Goal: Task Accomplishment & Management: Use online tool/utility

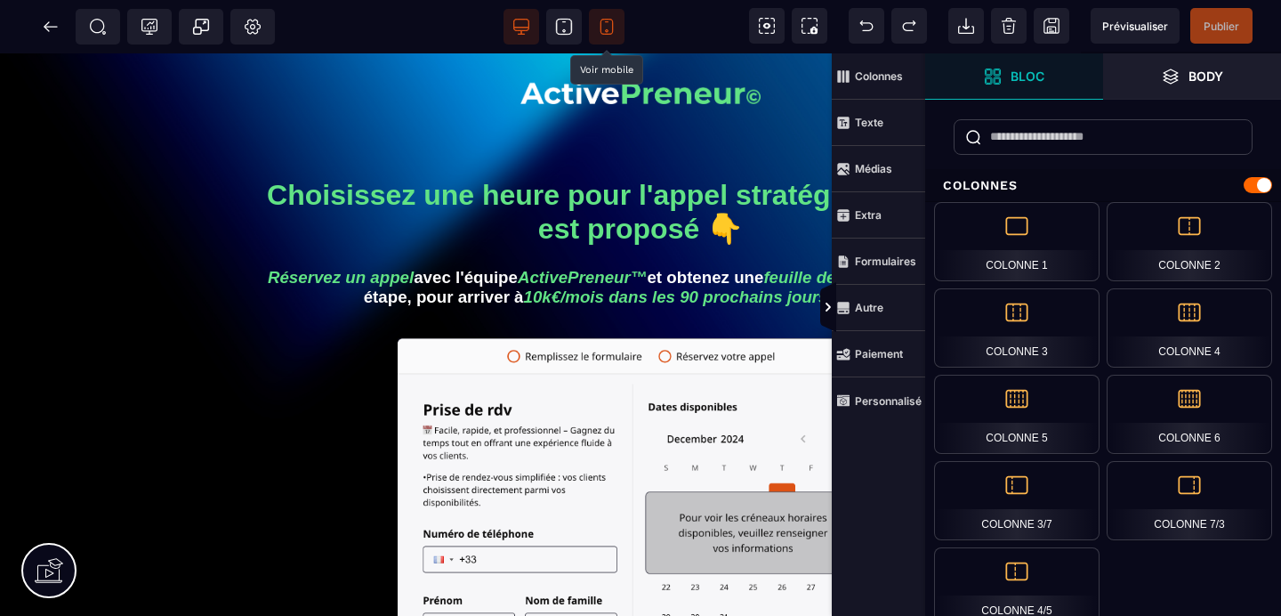
click at [598, 31] on icon at bounding box center [607, 27] width 18 height 18
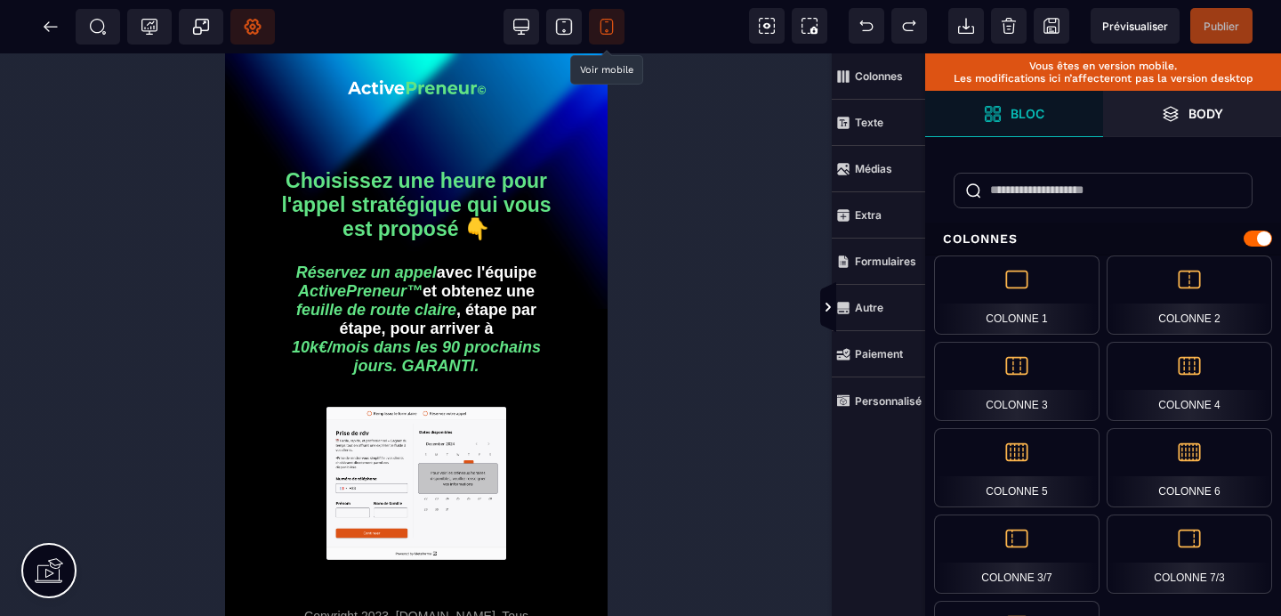
click at [262, 22] on span "Réglages Body" at bounding box center [252, 27] width 44 height 36
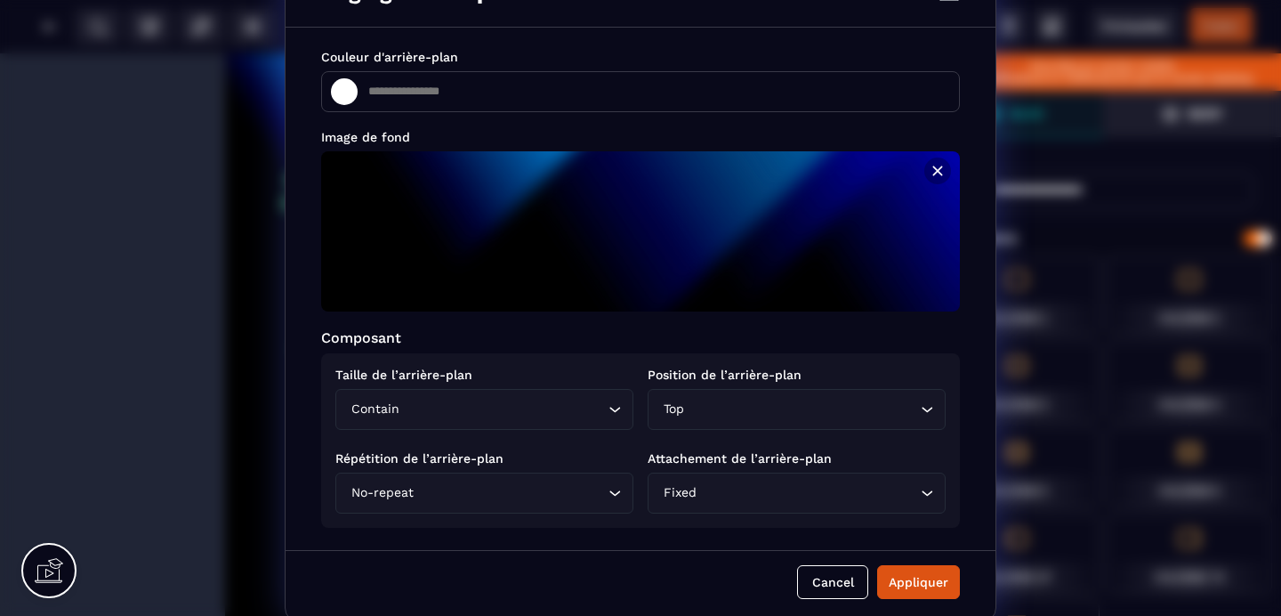
scroll to position [52, 0]
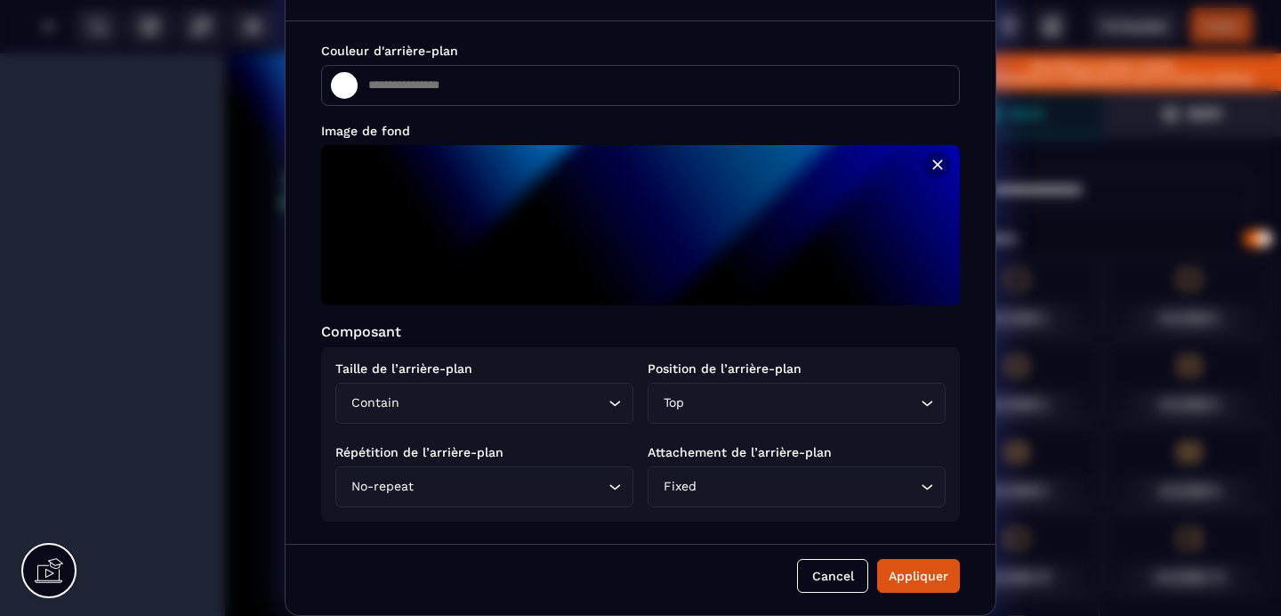
click at [606, 398] on icon "Search for option" at bounding box center [615, 403] width 18 height 18
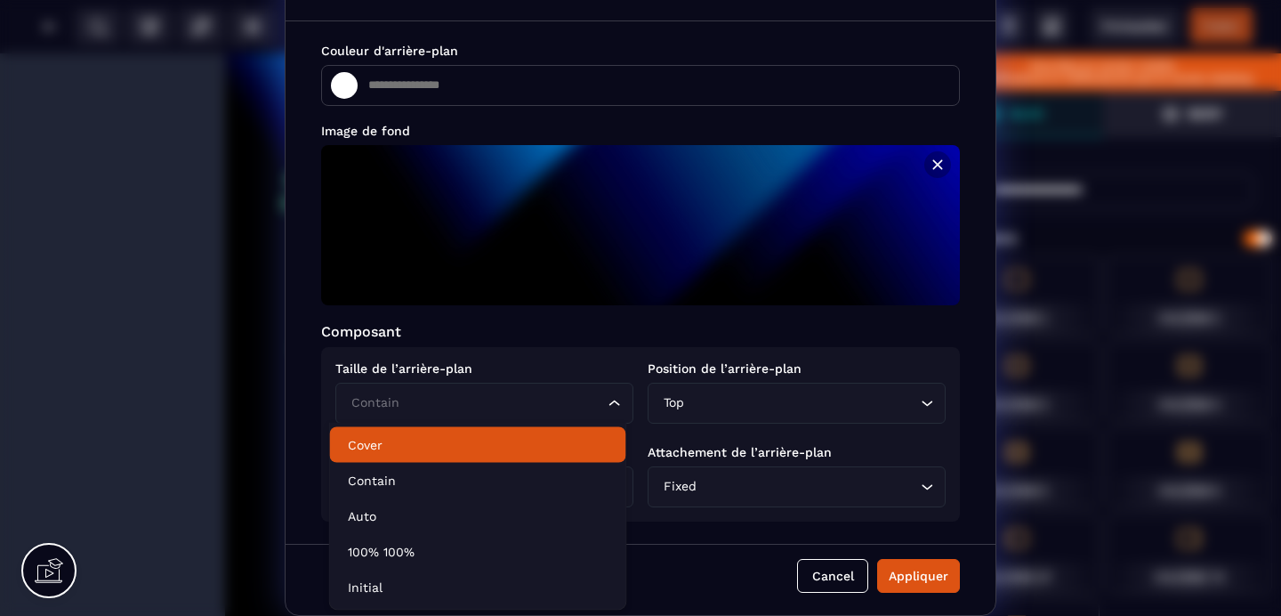
click at [402, 440] on p "Cover" at bounding box center [478, 445] width 261 height 18
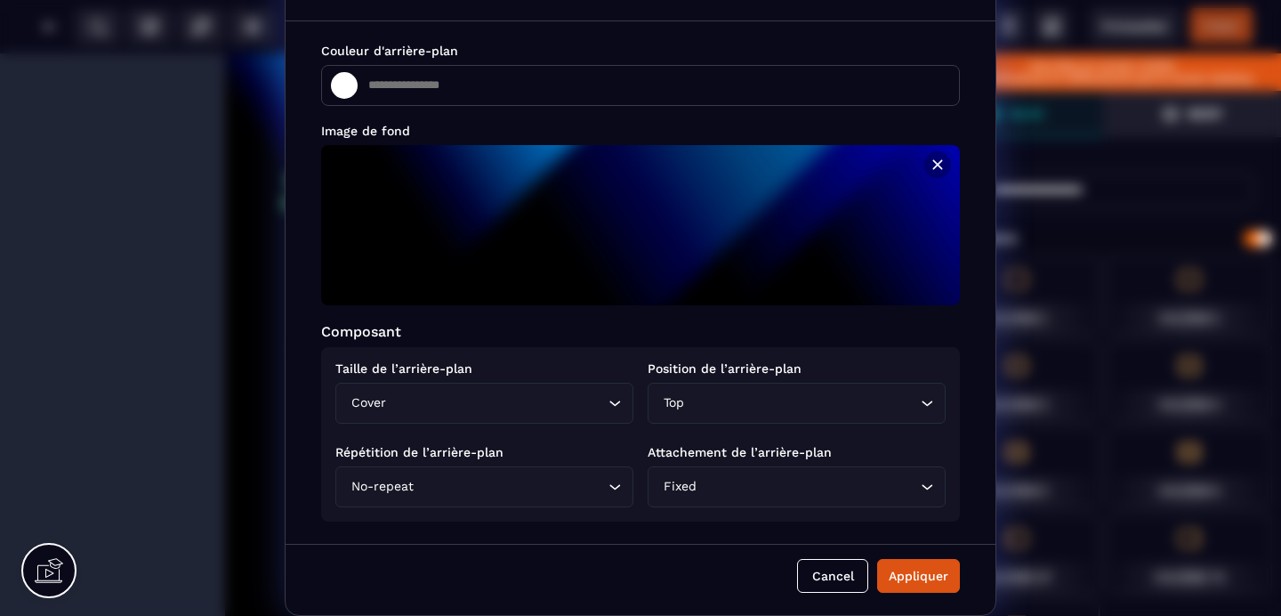
click at [841, 393] on input "Search for option" at bounding box center [802, 403] width 229 height 20
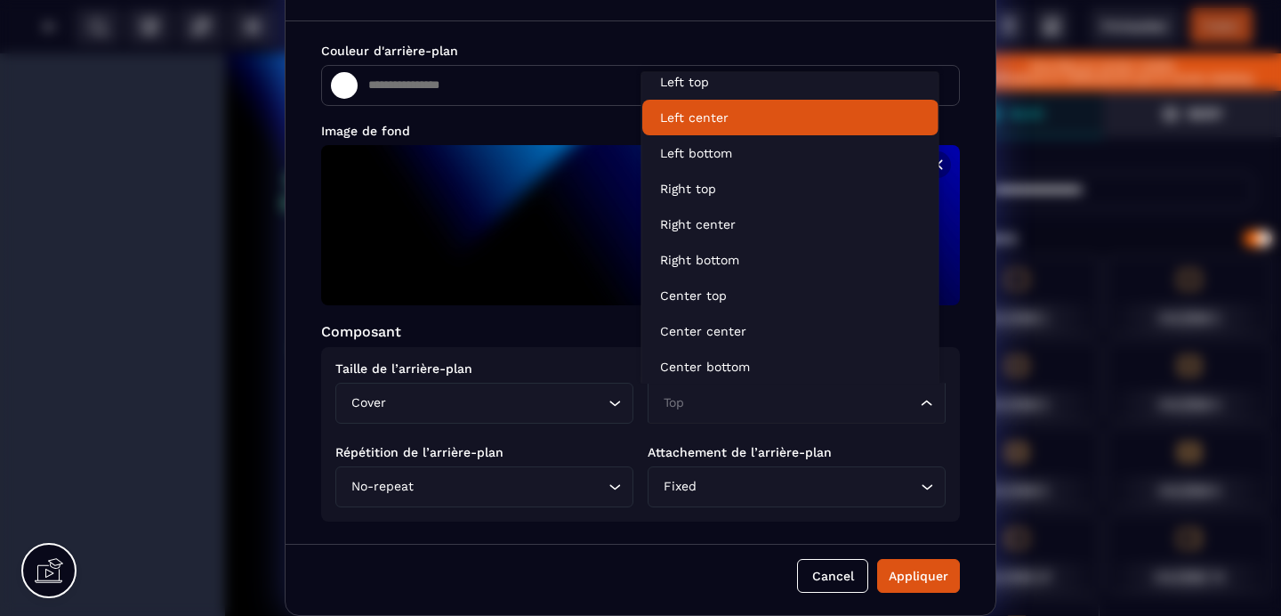
scroll to position [4, 0]
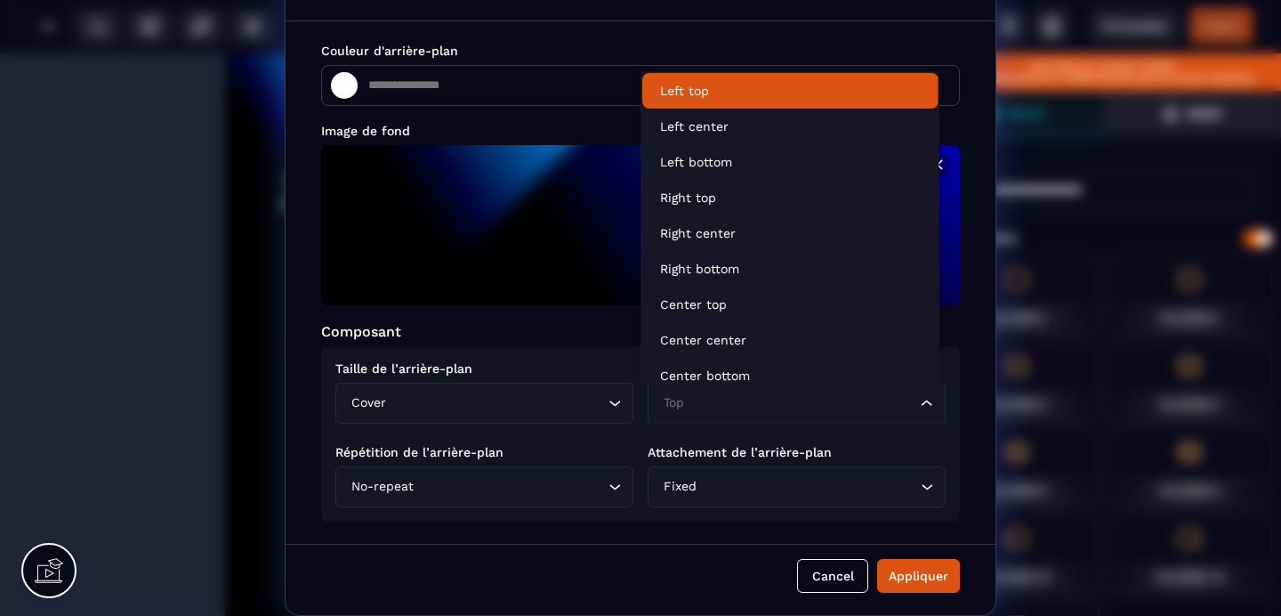
click at [712, 93] on p "Left top" at bounding box center [790, 91] width 261 height 18
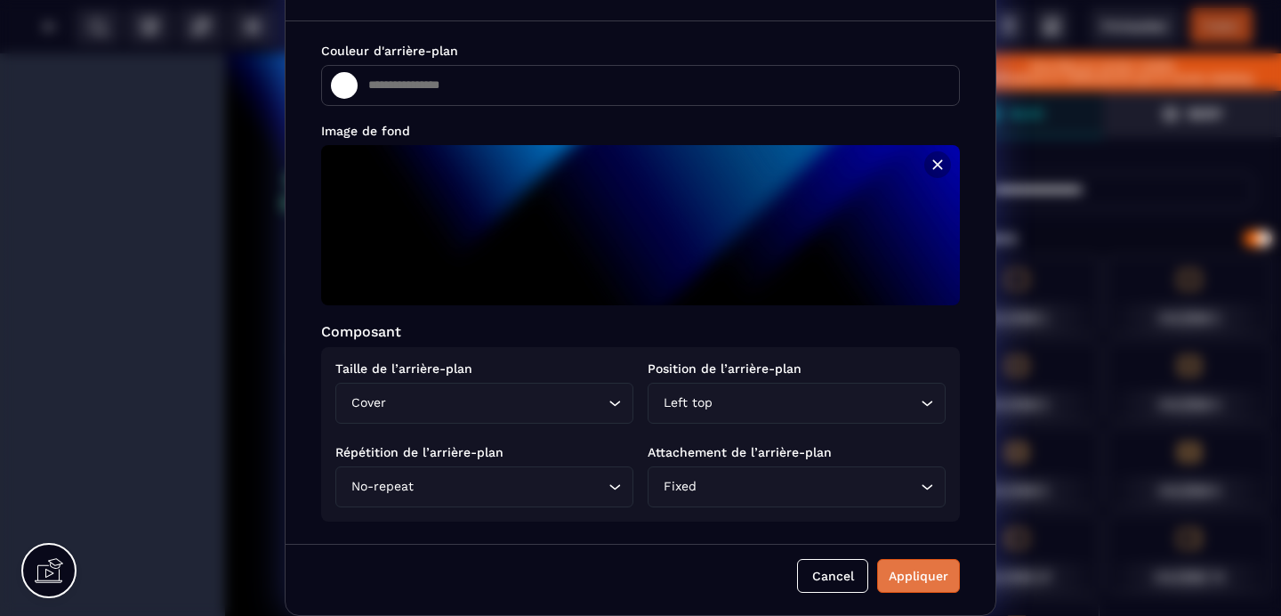
click at [911, 567] on div "Appliquer" at bounding box center [919, 576] width 60 height 18
type input "*******"
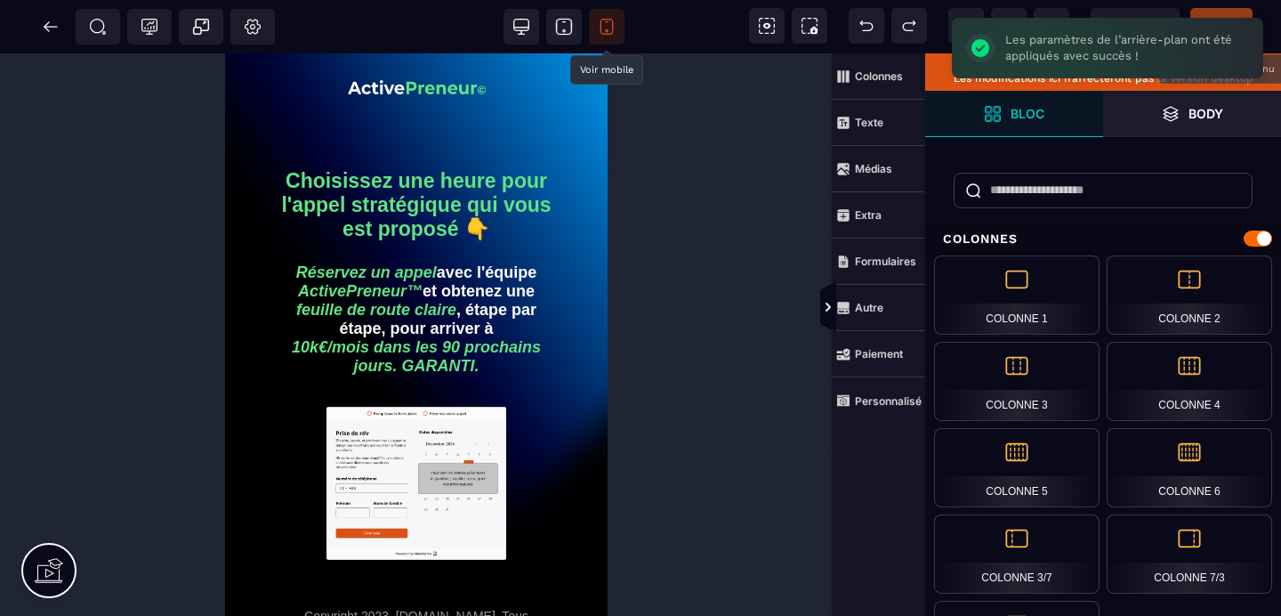
click at [1214, 12] on span "Publier" at bounding box center [1221, 26] width 62 height 36
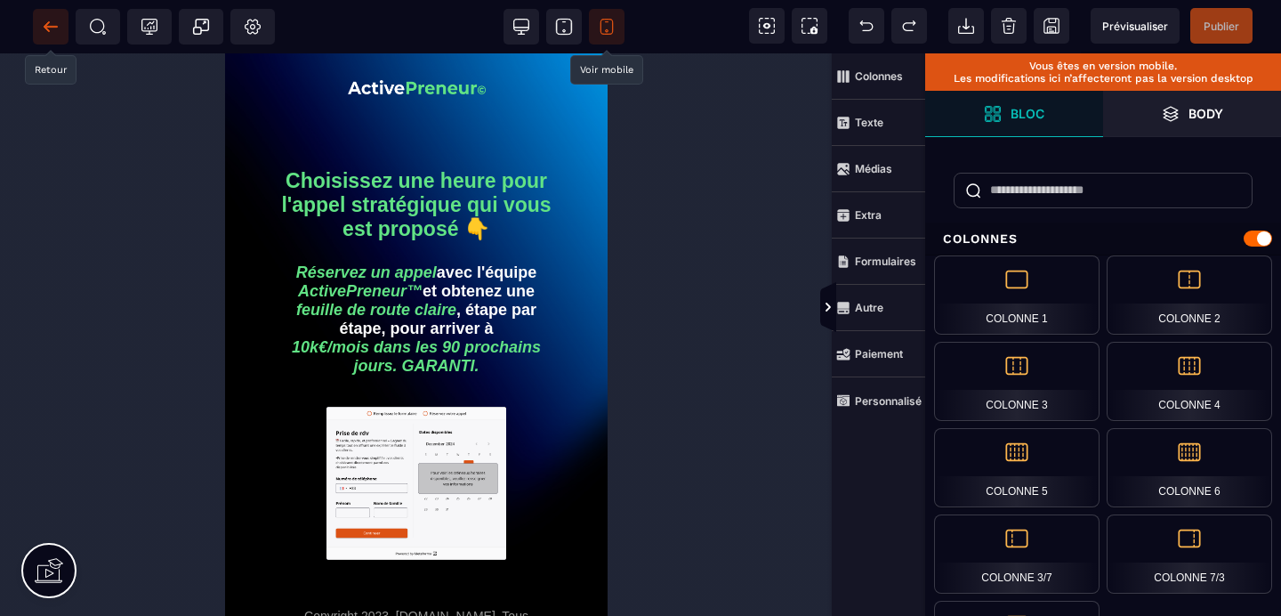
click at [42, 27] on icon at bounding box center [51, 27] width 18 height 18
